Goal: Transaction & Acquisition: Subscribe to service/newsletter

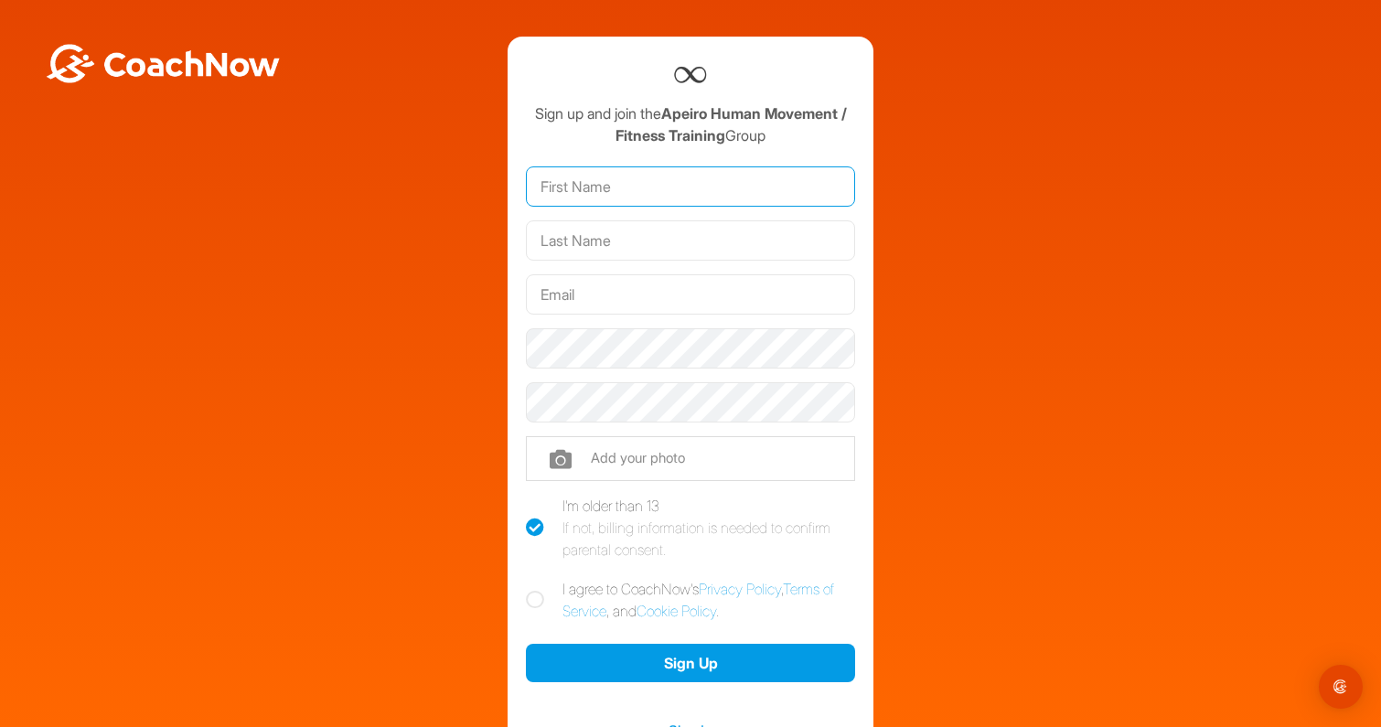
click at [565, 188] on input "text" at bounding box center [690, 186] width 329 height 40
type input "[PERSON_NAME]"
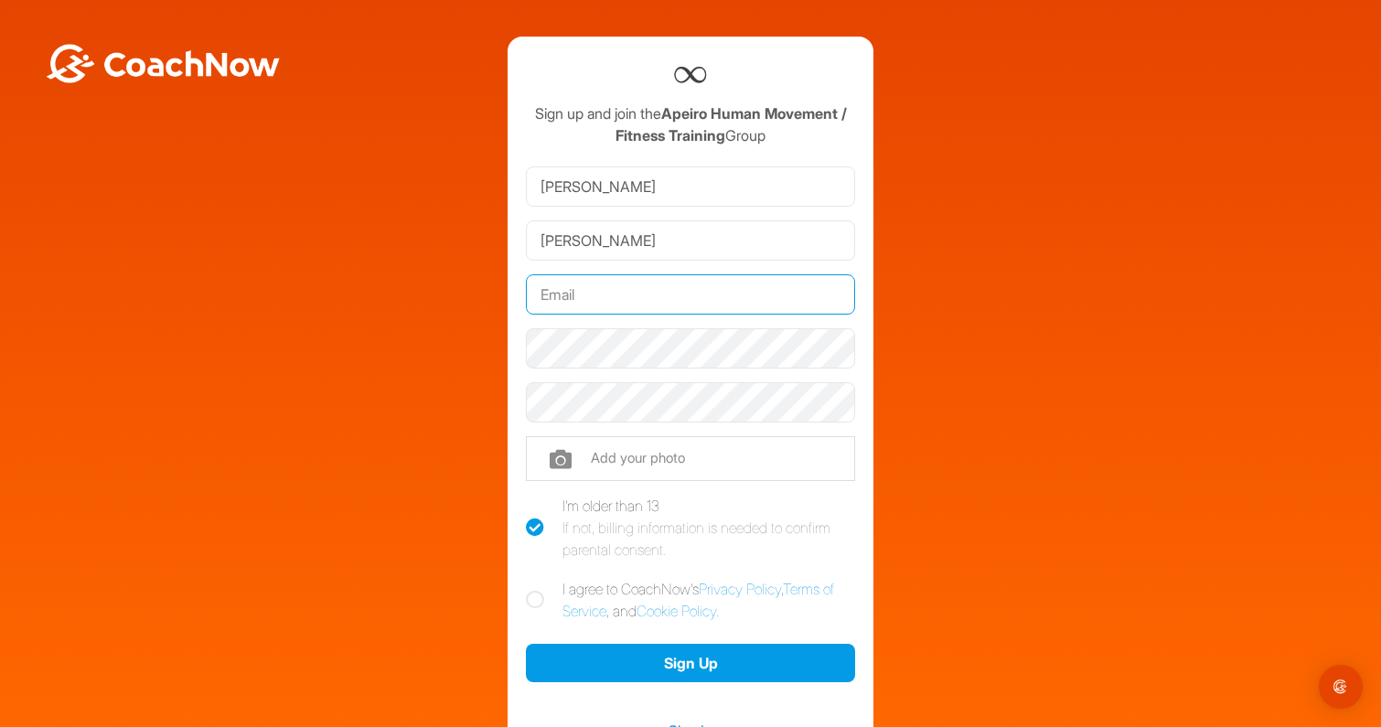
click at [606, 274] on input "text" at bounding box center [690, 294] width 329 height 40
type input "[EMAIL_ADDRESS][DOMAIN_NAME]"
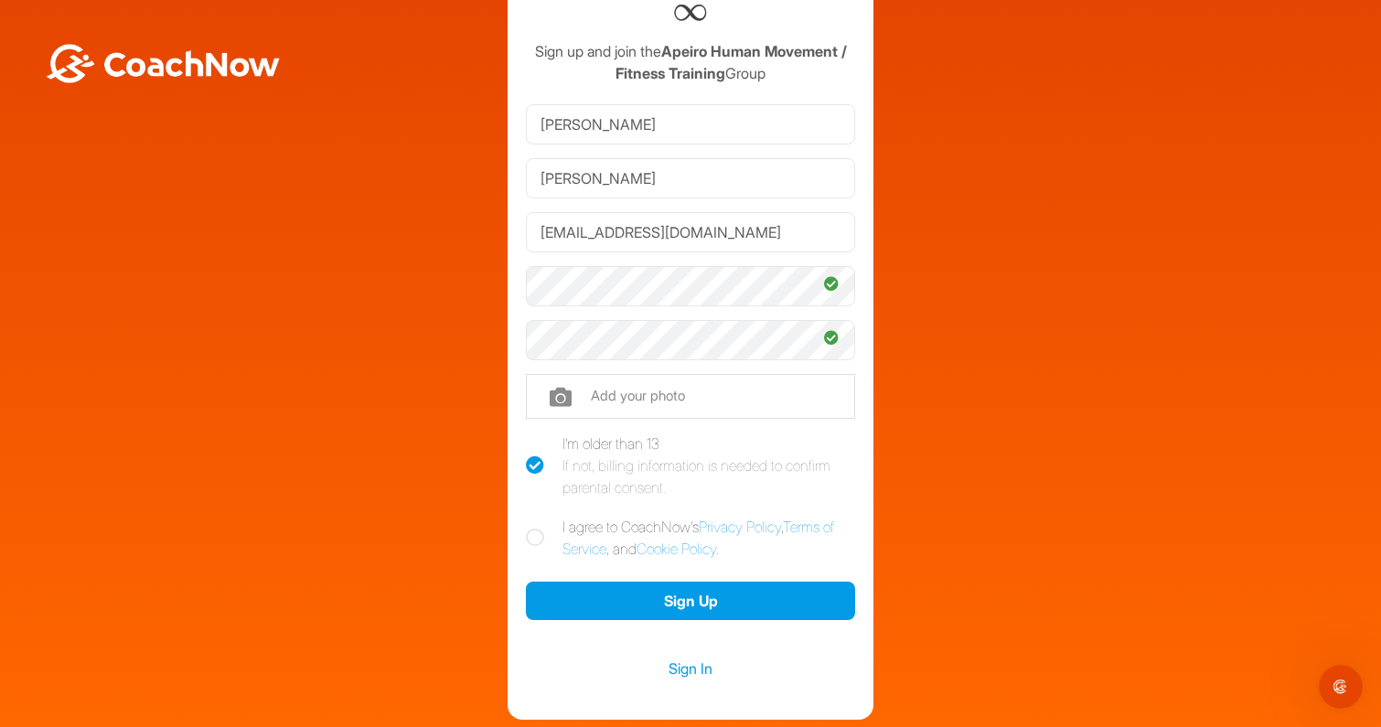
click at [529, 542] on icon at bounding box center [535, 538] width 18 height 18
click at [529, 528] on input "I agree to CoachNow's Privacy Policy , Terms of Service , and Cookie Policy ." at bounding box center [532, 522] width 12 height 12
checkbox input "true"
click at [478, 284] on div "Sign up and join the Apeiro Human Movement / Fitness Training Group [PERSON_NAM…" at bounding box center [690, 347] width 1363 height 746
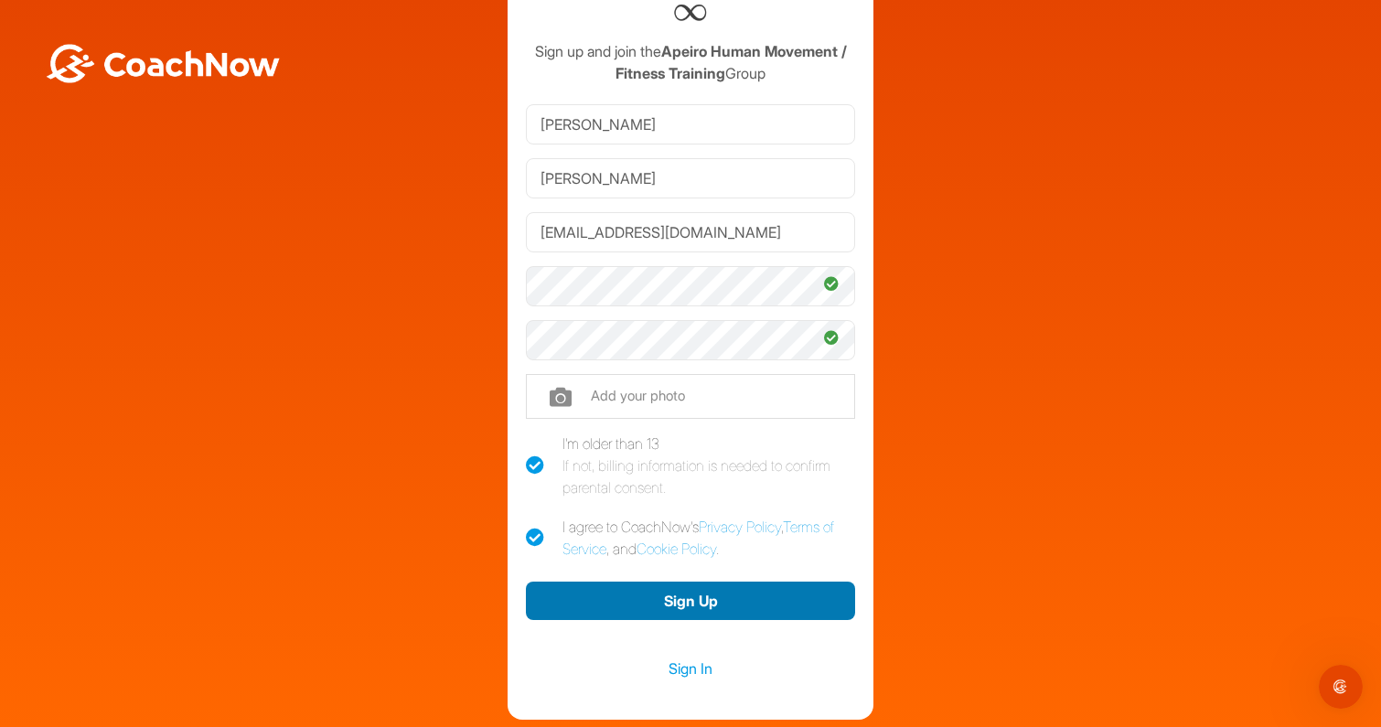
click at [650, 605] on button "Sign Up" at bounding box center [690, 601] width 329 height 39
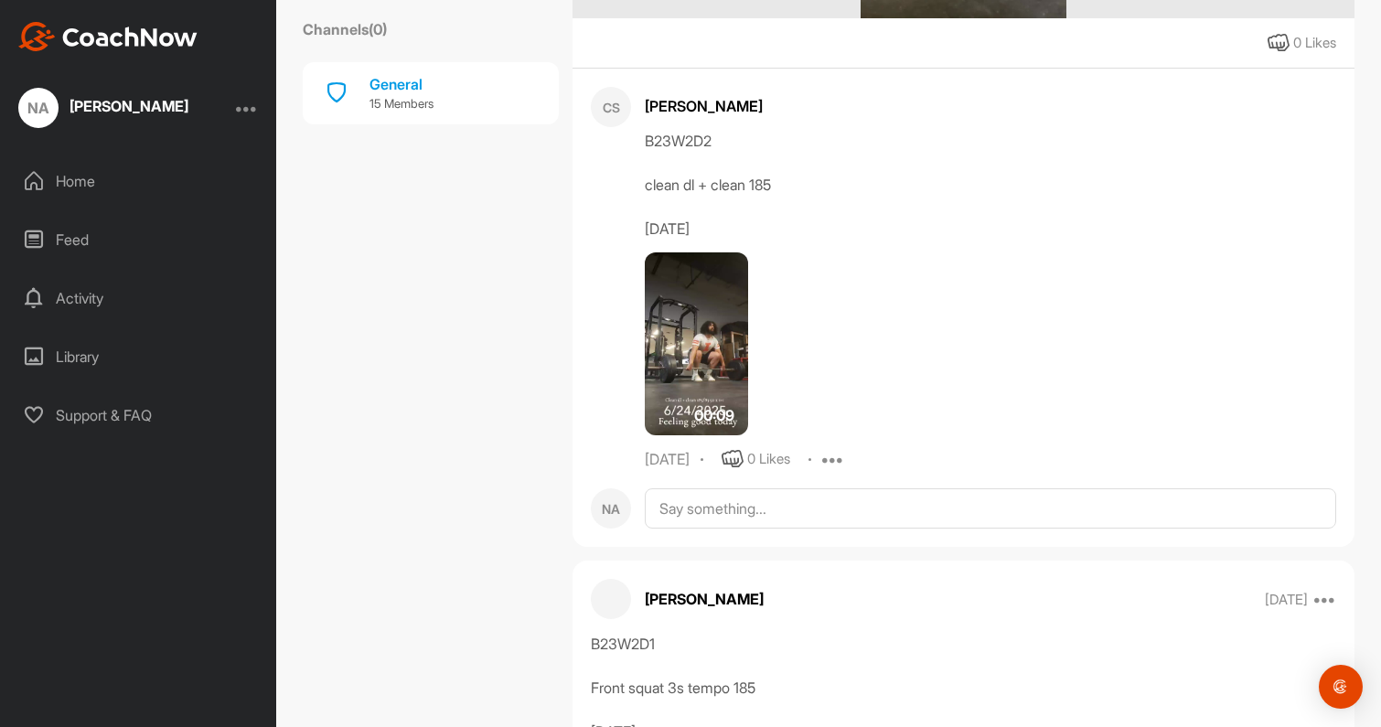
scroll to position [4328, 0]
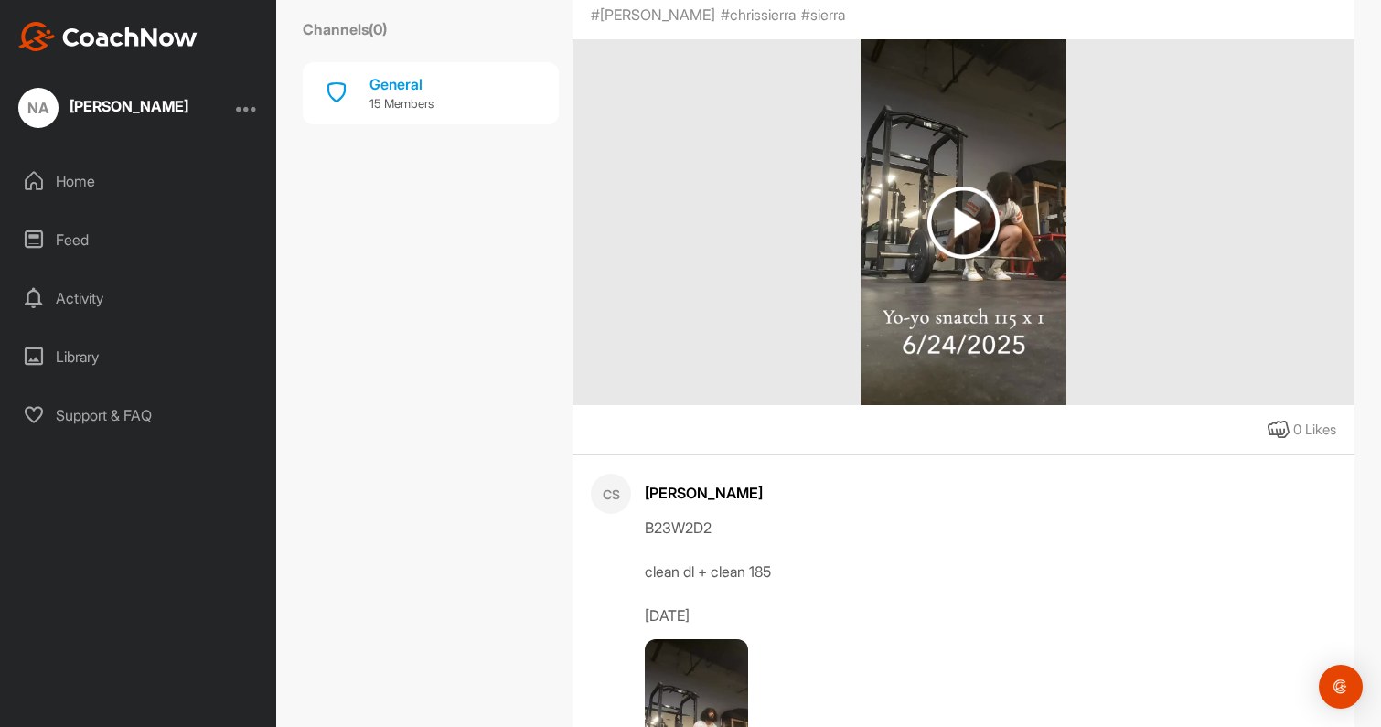
click at [80, 180] on div "Home" at bounding box center [139, 181] width 258 height 46
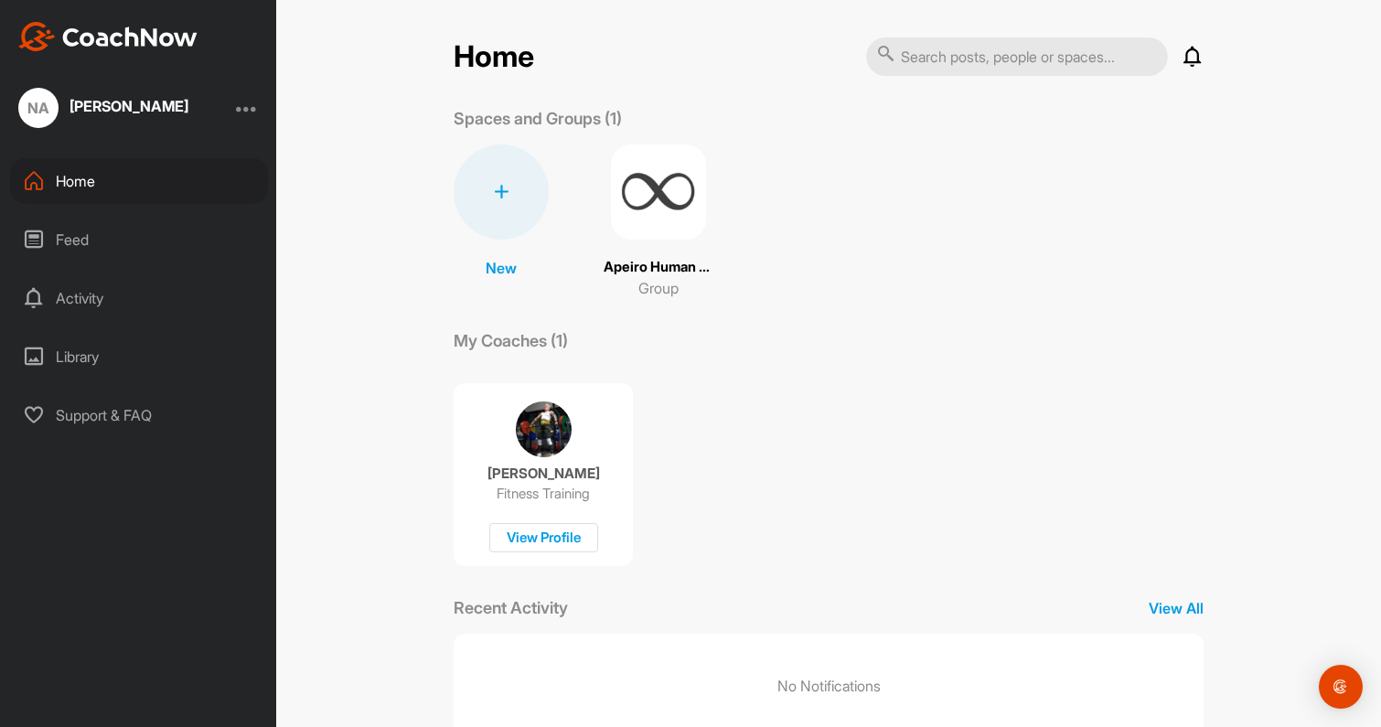
scroll to position [53, 0]
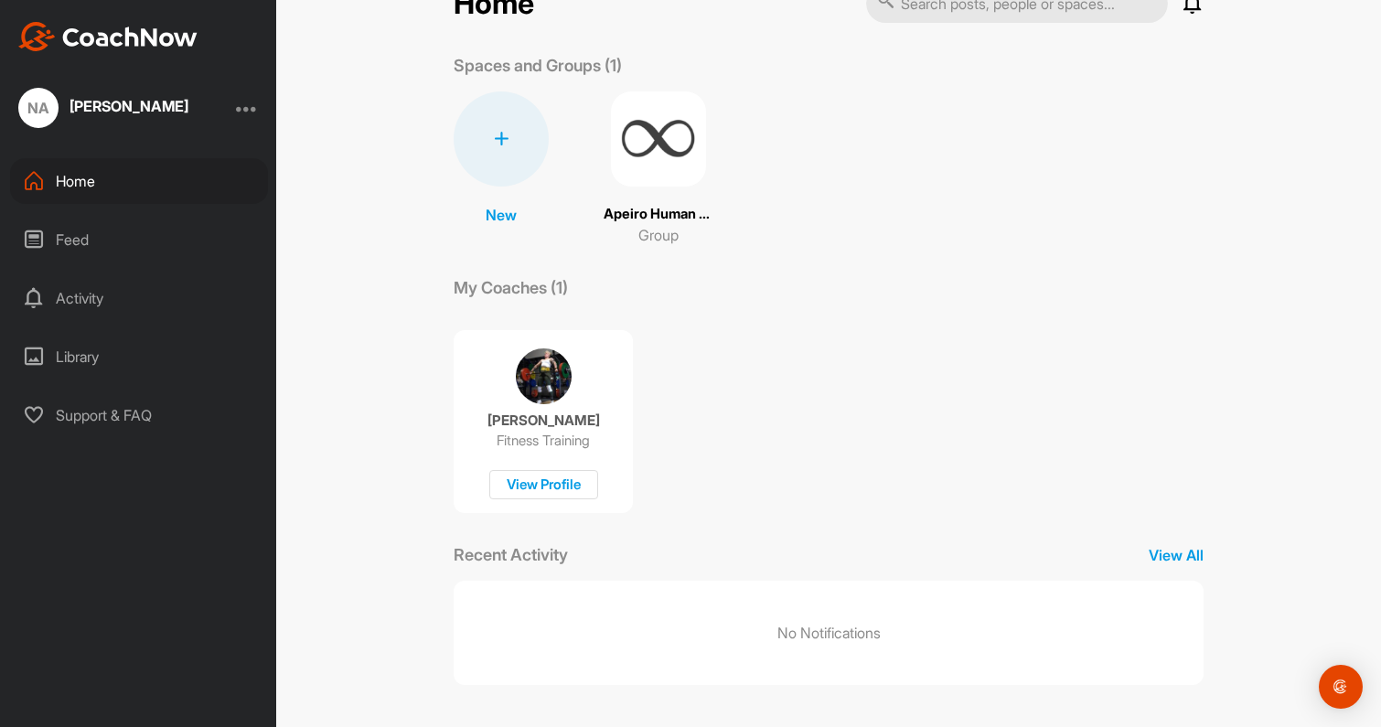
click at [100, 238] on div "Feed" at bounding box center [139, 240] width 258 height 46
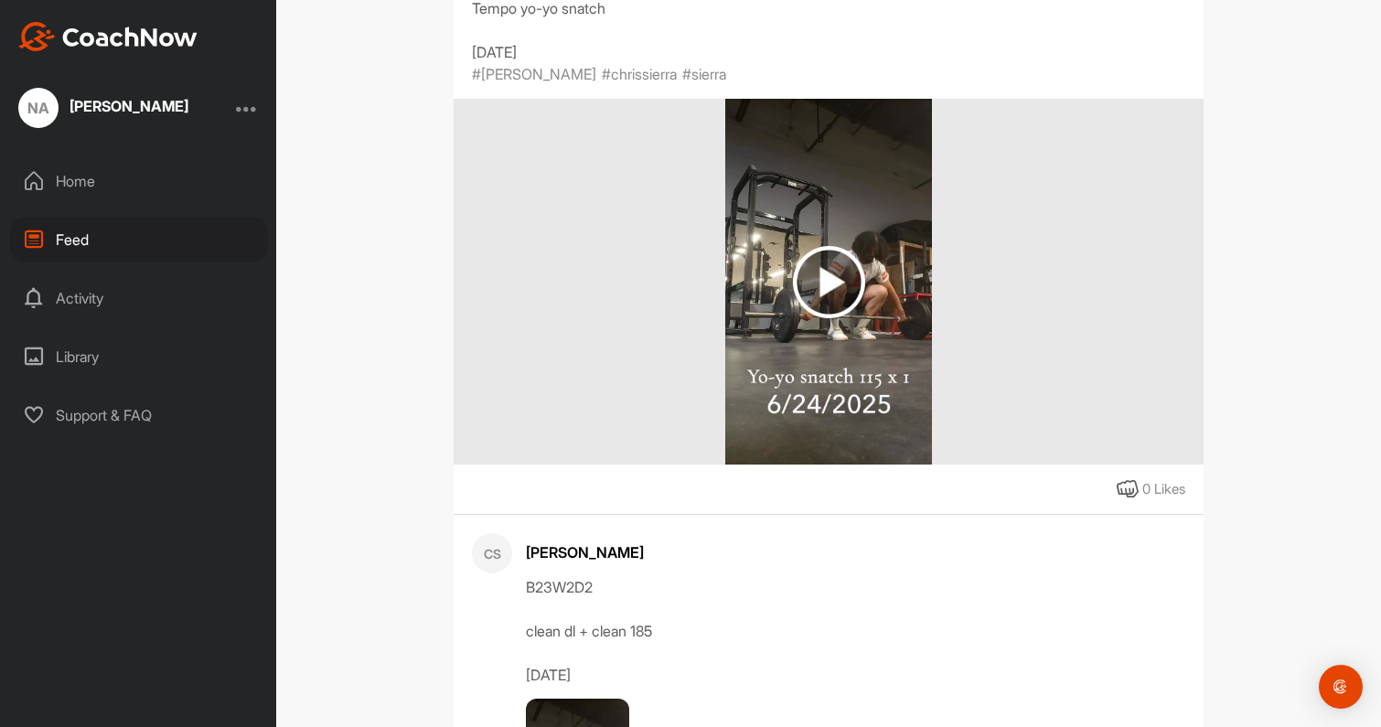
scroll to position [4414, 0]
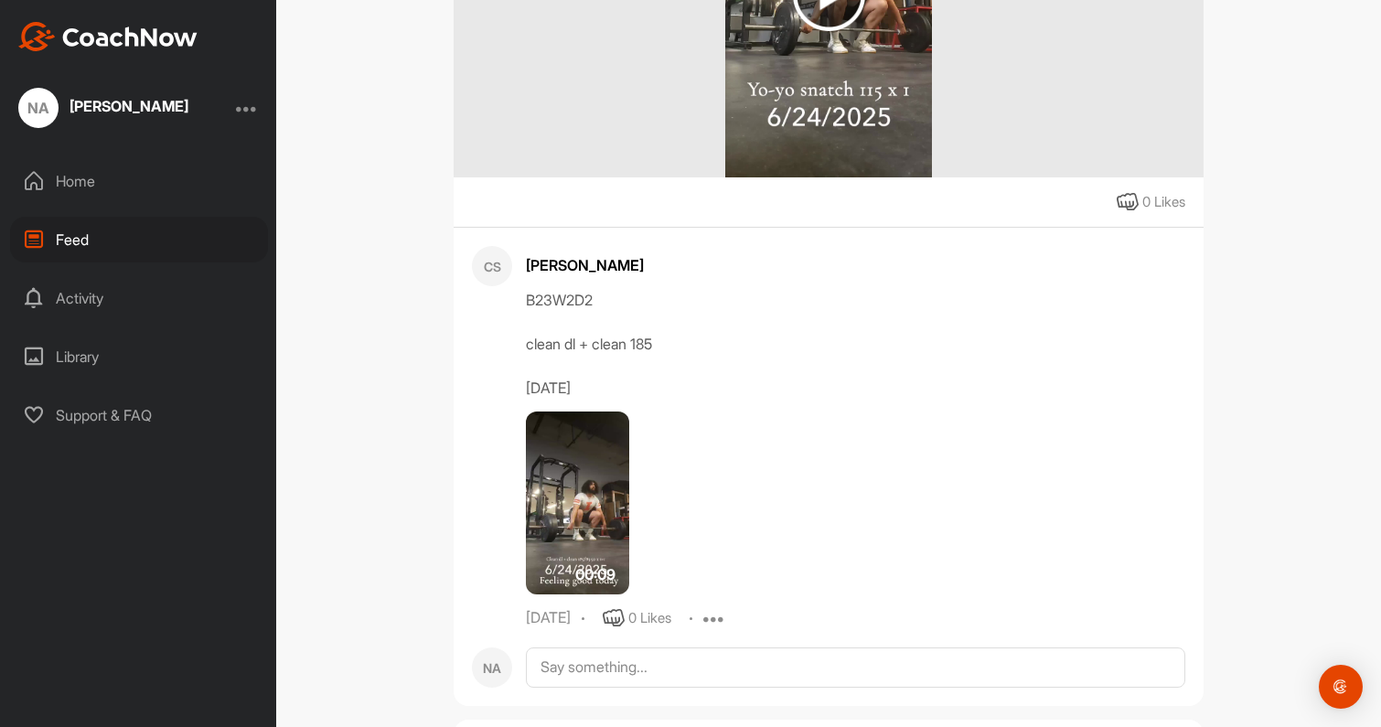
click at [111, 360] on div "Library" at bounding box center [139, 357] width 258 height 46
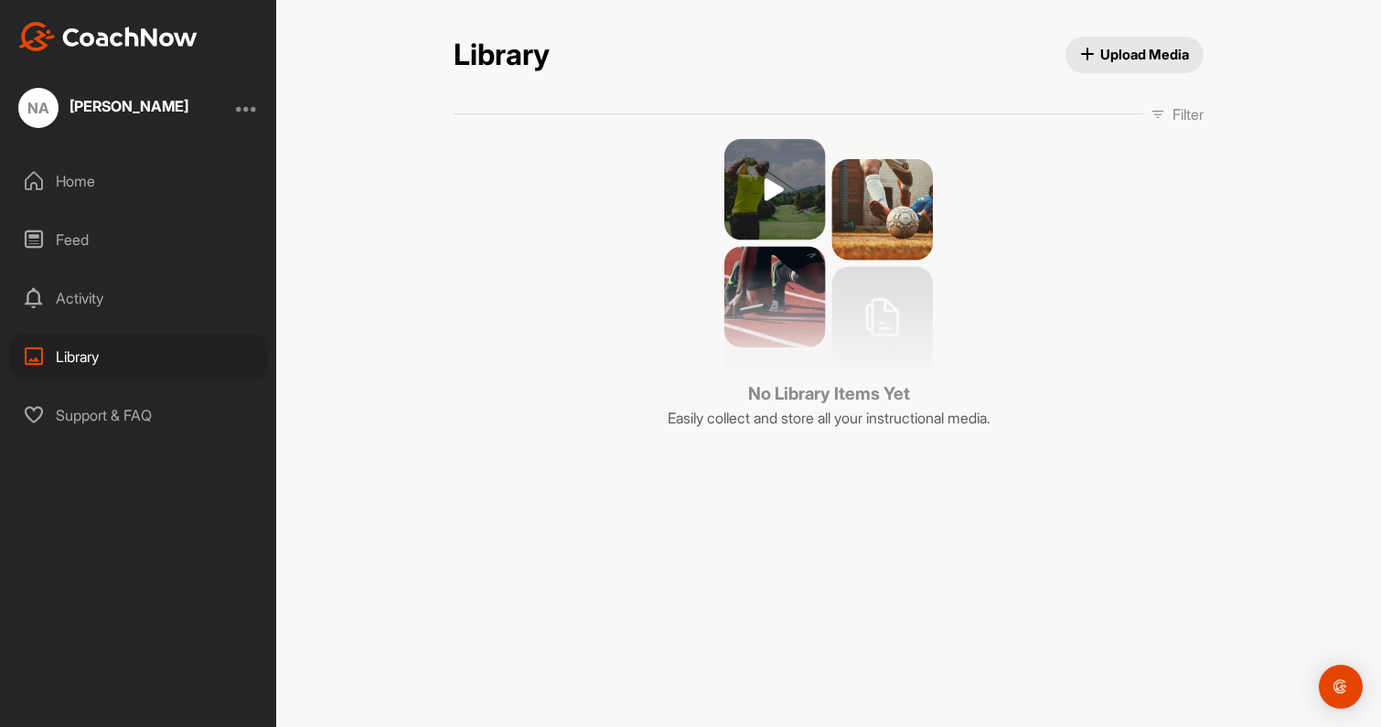
click at [90, 318] on div "Activity" at bounding box center [139, 298] width 258 height 46
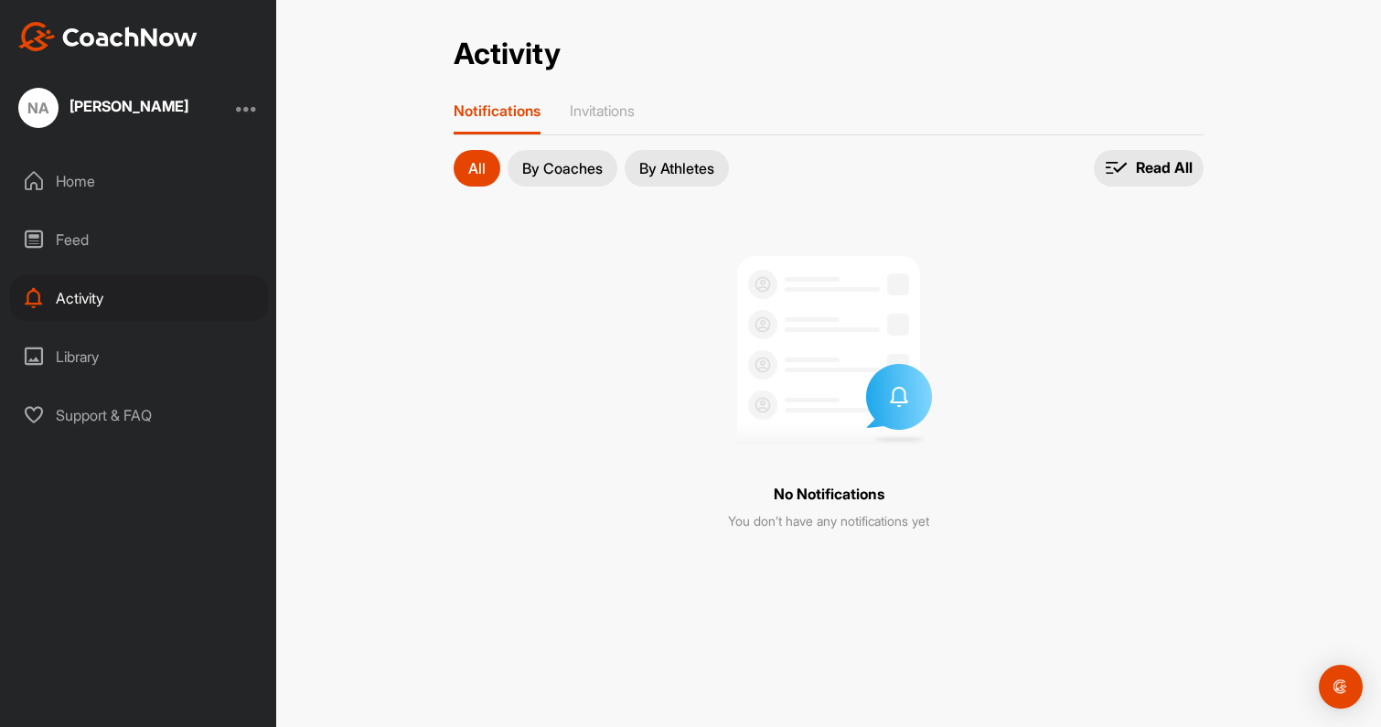
click at [74, 184] on div "Home" at bounding box center [139, 181] width 258 height 46
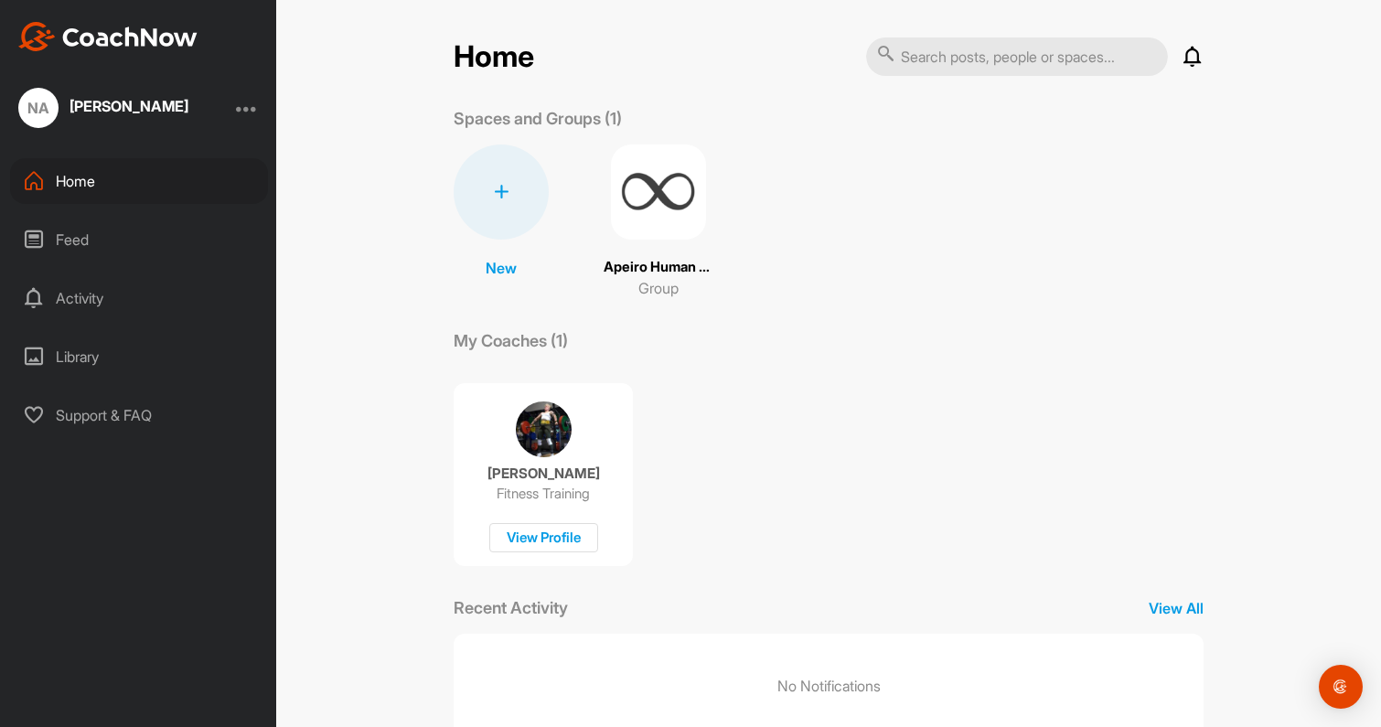
scroll to position [53, 0]
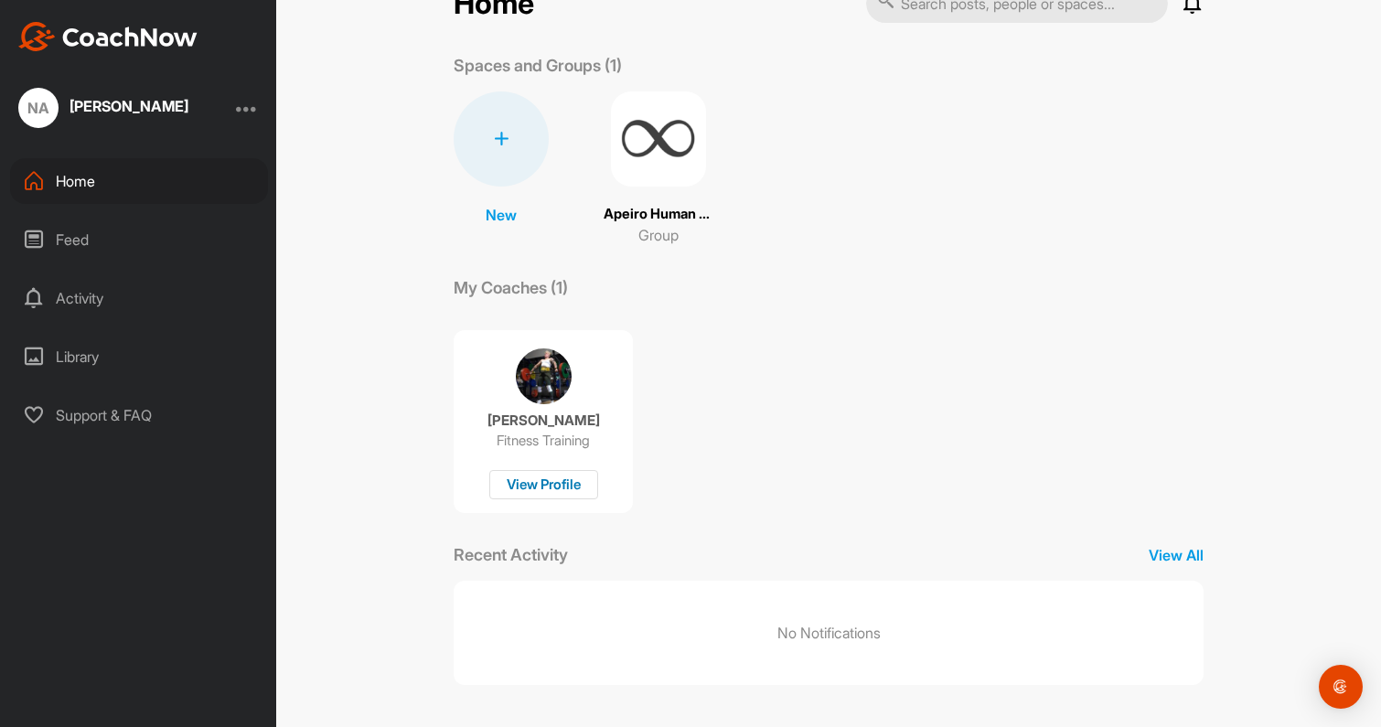
click at [514, 491] on div "View Profile" at bounding box center [543, 485] width 109 height 30
